Goal: Communication & Community: Answer question/provide support

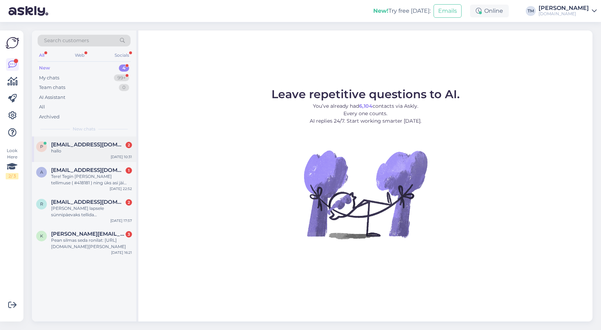
click at [79, 155] on div "p priitkallaste@hotmail.com 2 hallo Sep 8 10:31" at bounding box center [84, 149] width 104 height 26
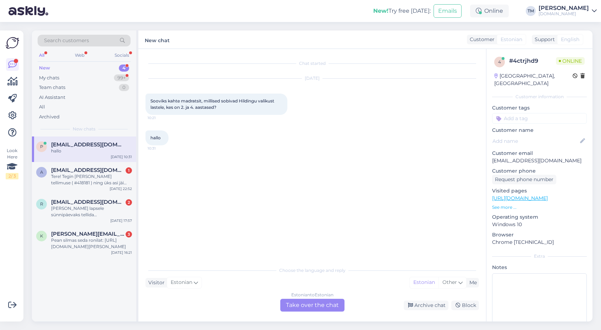
click at [309, 307] on div "Estonian to Estonian Take over the chat" at bounding box center [312, 305] width 64 height 13
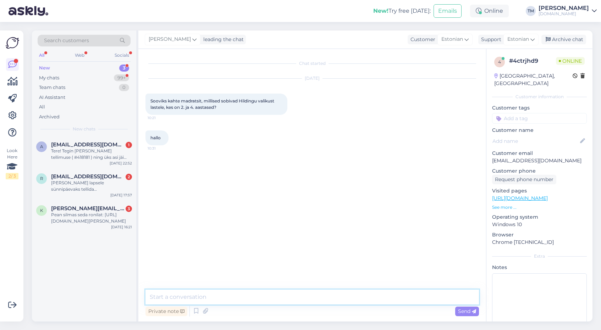
click at [262, 300] on textarea at bounding box center [311, 297] width 333 height 15
type textarea "Tere!"
type textarea "Kõik madratsid on sobivad lastele, kuna meil on müügil Sleepwell / Hildingu sar…"
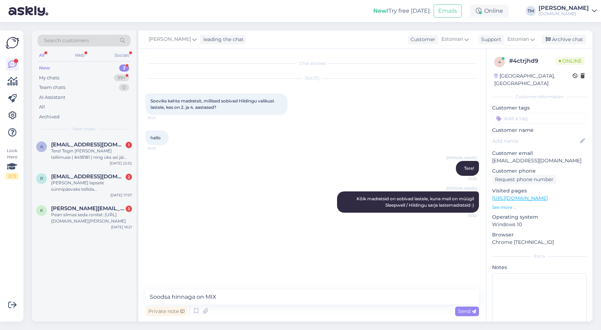
click at [545, 195] on link "https://manguvaljakud.eu/toode/lastetoa-moobel/voodimadratsid/sleepwell-madrats…" at bounding box center [520, 198] width 56 height 6
click at [205, 300] on textarea "Soodsa hinnaga on MIX" at bounding box center [311, 297] width 333 height 15
click at [240, 297] on textarea "Soodsa hinnaga on Basic MIX" at bounding box center [311, 297] width 333 height 15
click at [197, 297] on textarea "Soodsa hinnaga on Basic MIX :" at bounding box center [311, 297] width 333 height 15
click at [281, 296] on textarea "Soodsa hinnaga vahtmadratsid on Basic MIX :" at bounding box center [311, 297] width 333 height 15
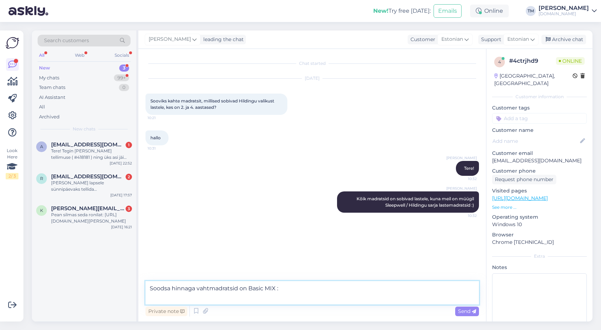
paste textarea "[URL][DOMAIN_NAME]"
type textarea "Soodsa hinnaga vahtmadratsid on Basic MIX : https://manguvaljakud.eu/toode/last…"
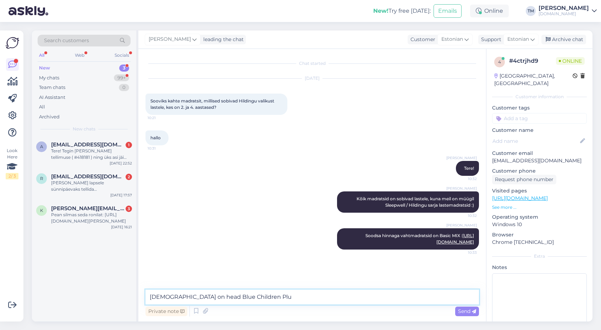
type textarea "[DEMOGRAPHIC_DATA] on head Blue Children Plus"
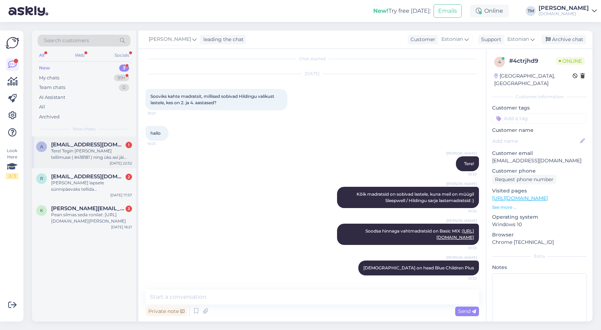
click at [79, 153] on div "Tere! Tegin [PERSON_NAME] tellimuse ( #418181 ) ning üks asi jäi tellimata. [PE…" at bounding box center [91, 154] width 81 height 13
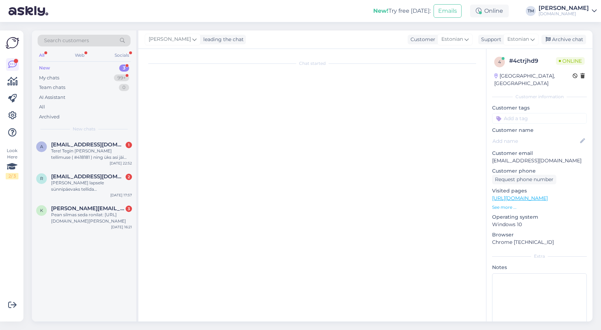
scroll to position [0, 0]
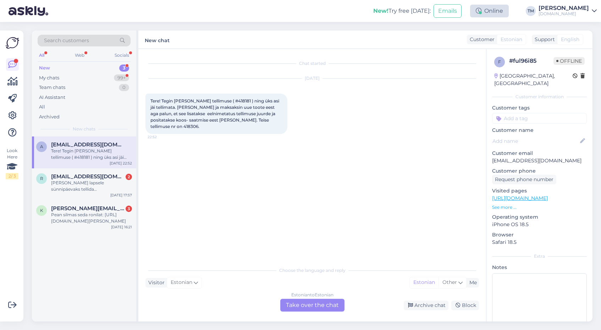
click at [481, 10] on icon at bounding box center [478, 11] width 6 height 6
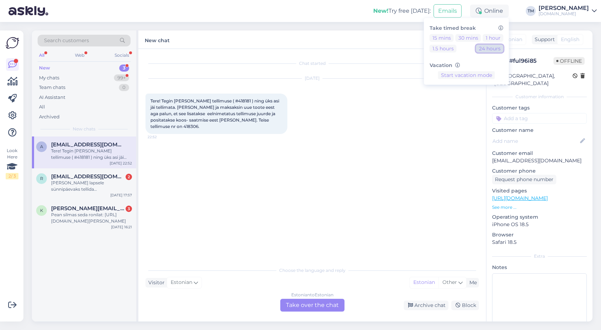
click at [498, 48] on button "24 hours" at bounding box center [489, 49] width 27 height 8
click at [230, 108] on span "Tere! Tegin [PERSON_NAME] tellimuse ( #418181 ) ning üks asi jäi tellimata. [PE…" at bounding box center [215, 113] width 130 height 31
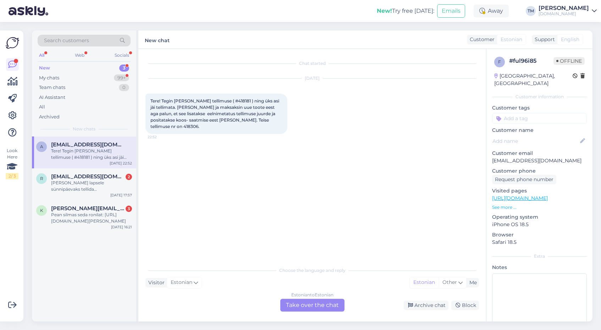
click at [302, 306] on div "Estonian to Estonian Take over the chat" at bounding box center [312, 305] width 64 height 13
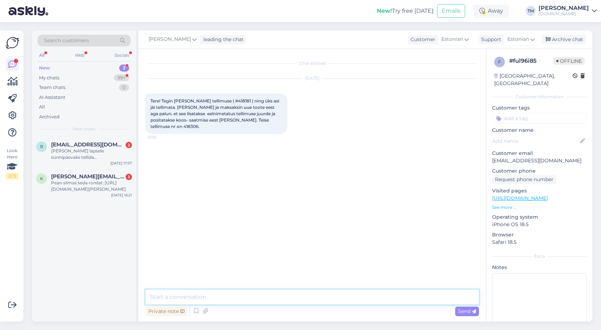
click at [270, 300] on textarea at bounding box center [311, 297] width 333 height 15
type textarea "Tere! [PERSON_NAME] [PERSON_NAME] info edasi."
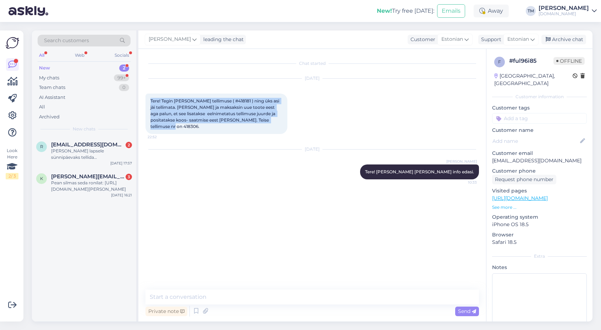
drag, startPoint x: 193, startPoint y: 129, endPoint x: 147, endPoint y: 97, distance: 56.0
click at [147, 97] on div "Tere! Tegin täna ühe tellimuse ( #418181 ) ning üks asi jäi tellimata. Telliksi…" at bounding box center [216, 114] width 142 height 40
copy span "Tere! Tegin [PERSON_NAME] tellimuse ( #418181 ) ning üks asi jäi tellimata. [PE…"
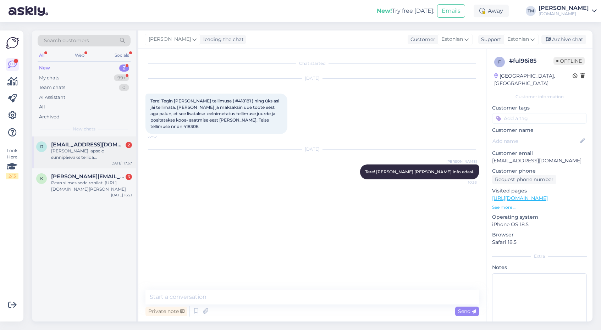
click at [94, 150] on div "Sooviks lapsele sünnipäevaks tellida Kott-tool Qubo™ Baby Rabbit Bubblegum FEEL…" at bounding box center [91, 154] width 81 height 13
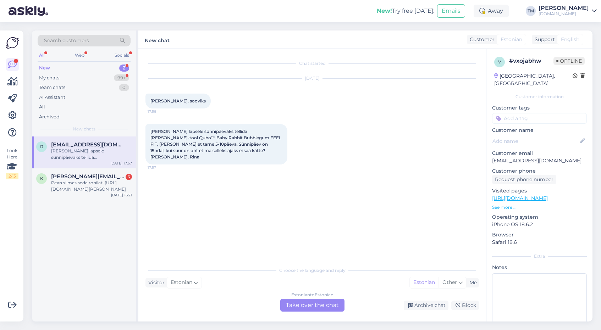
click at [292, 300] on div "Estonian to Estonian Take over the chat" at bounding box center [312, 305] width 64 height 13
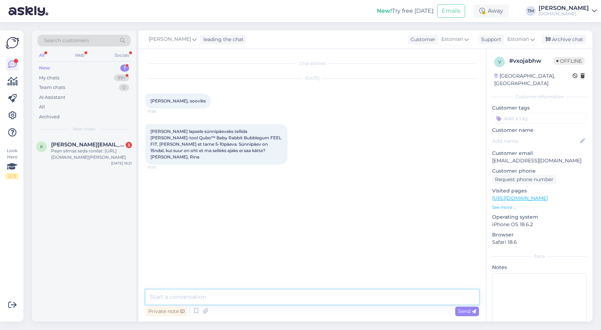
click at [281, 298] on textarea at bounding box center [311, 297] width 333 height 15
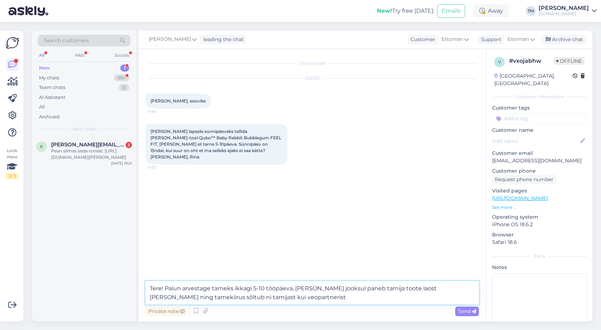
type textarea "Tere! Palun arvestage tarneks ikkagi 5-10 tööpäeva, [PERSON_NAME] jooksul paneb…"
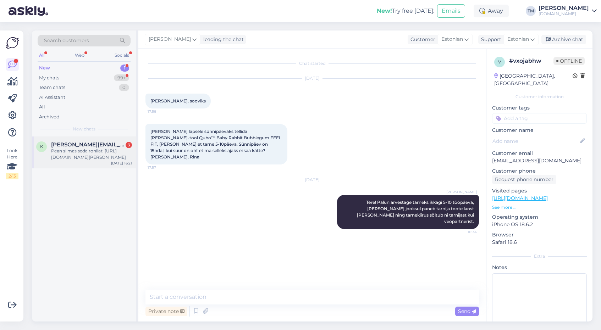
click at [85, 149] on div "Pean silmas seda ronilat: https://manguvaljakud.eu/pood/manguvaljakud/manguvalj…" at bounding box center [91, 154] width 81 height 13
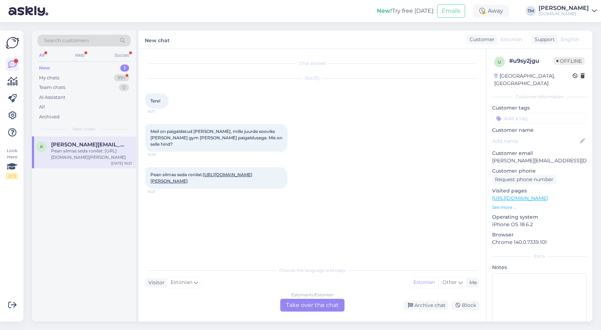
click at [307, 305] on div "Estonian to Estonian Take over the chat" at bounding box center [312, 305] width 64 height 13
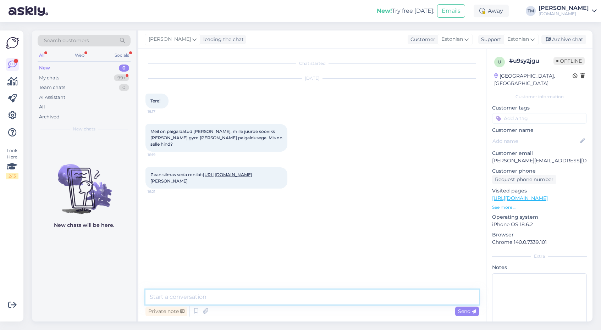
click at [268, 297] on textarea at bounding box center [311, 297] width 333 height 15
type textarea "Tere! Kahjuks [PERSON_NAME] GYM ronilat tootjal müügil ei ole, vabandan!"
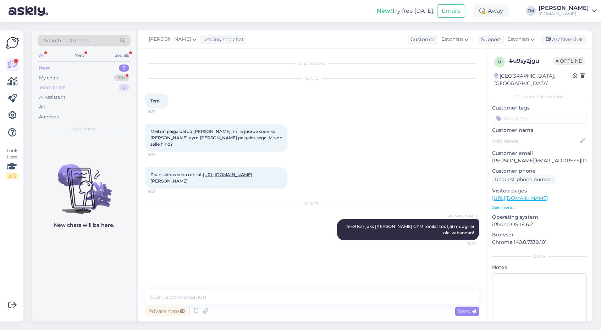
click at [86, 83] on div "Team chats 0" at bounding box center [84, 88] width 93 height 10
click at [84, 69] on div "New 0" at bounding box center [84, 68] width 93 height 10
click at [57, 79] on div "My chats" at bounding box center [49, 77] width 20 height 7
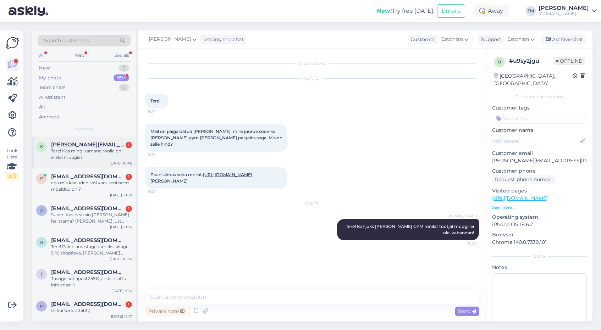
click at [101, 152] on div "Tere! Kas mingi sarnane ronila on eraldi müügis?" at bounding box center [91, 154] width 81 height 13
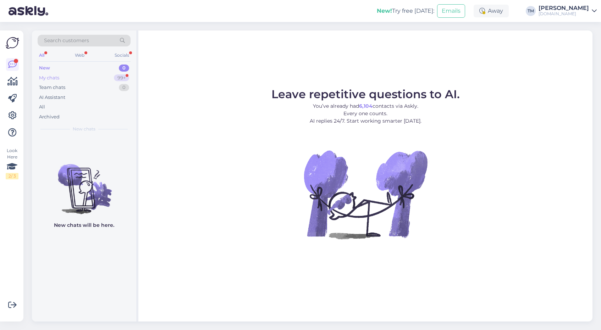
click at [73, 78] on div "My chats 99+" at bounding box center [84, 78] width 93 height 10
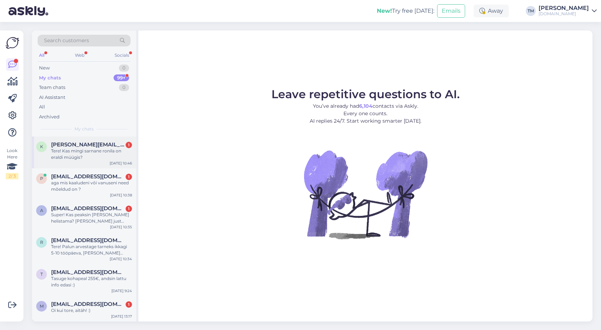
click at [95, 155] on div "Tere! Kas mingi sarnane ronila on eraldi müügis?" at bounding box center [91, 154] width 81 height 13
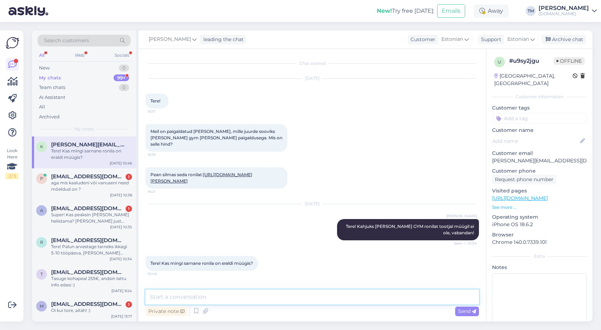
click at [263, 295] on textarea at bounding box center [311, 297] width 333 height 15
type textarea "E"
paste textarea "[URL][DOMAIN_NAME]"
type textarea "Sarnast kahjuks ei ole, [PERSON_NAME] on Merit: [URL][DOMAIN_NAME]"
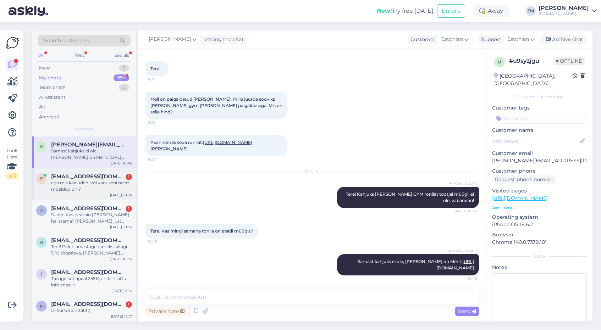
click at [83, 198] on div "p [EMAIL_ADDRESS][DOMAIN_NAME] 1 aga mis kaaludeni või vanuseni need mõeldud on…" at bounding box center [84, 184] width 104 height 32
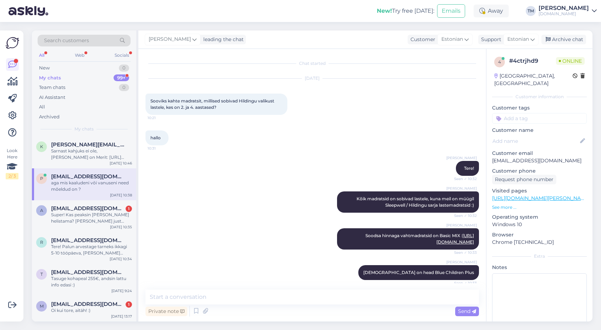
scroll to position [48, 0]
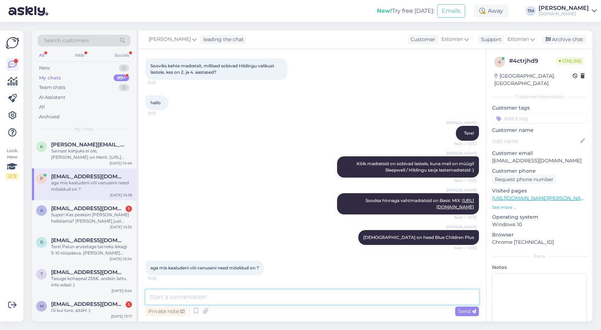
click at [169, 292] on textarea at bounding box center [311, 297] width 333 height 15
click at [443, 198] on link "[URL][DOMAIN_NAME]" at bounding box center [455, 204] width 38 height 12
click at [169, 297] on textarea at bounding box center [311, 297] width 333 height 15
type textarea "Üldjuhul on need kaalule kuni 80kg"
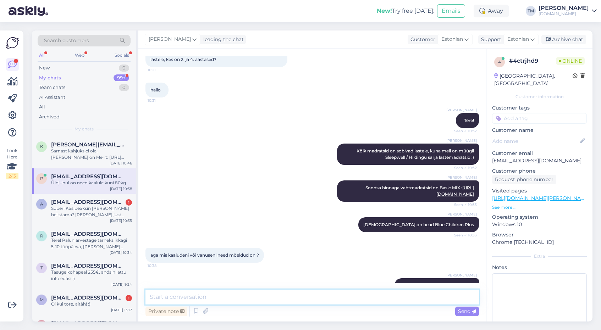
scroll to position [78, 0]
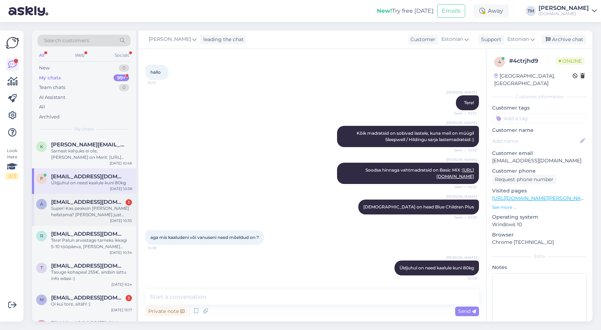
click at [88, 202] on span "[EMAIL_ADDRESS][DOMAIN_NAME]" at bounding box center [88, 202] width 74 height 6
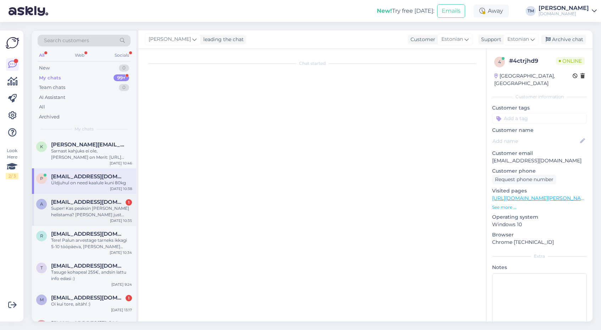
scroll to position [0, 0]
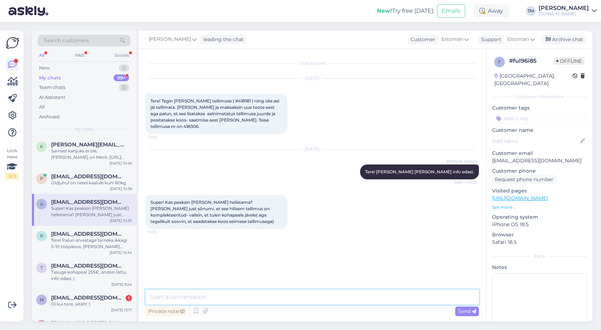
click at [177, 290] on textarea at bounding box center [311, 297] width 333 height 15
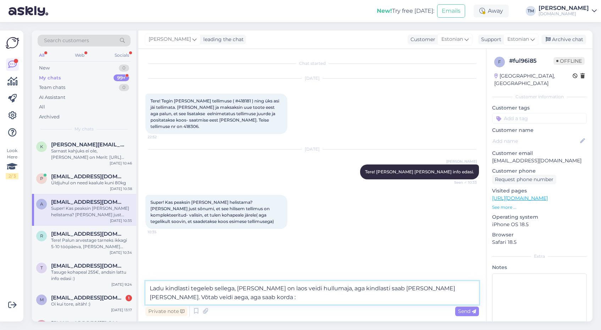
type textarea "Ladu kindlasti tegeleb sellega, [PERSON_NAME] on laos veidi hullumaja, aga kind…"
